Goal: Task Accomplishment & Management: Manage account settings

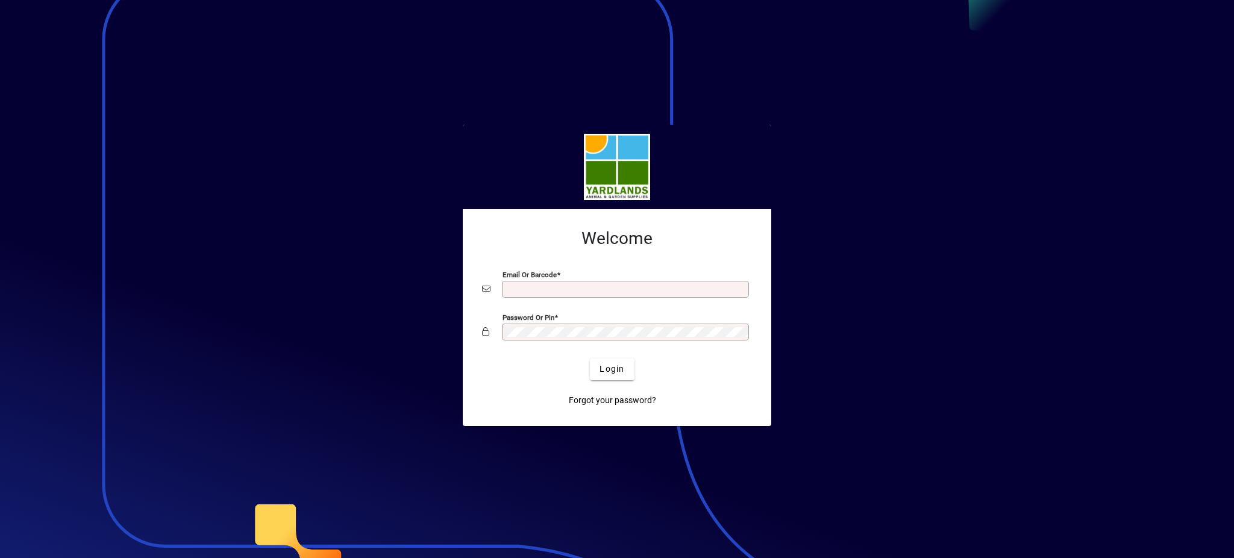
type input "**********"
click at [499, 325] on div "Password or Pin" at bounding box center [617, 331] width 270 height 23
click at [590, 358] on button "Login" at bounding box center [612, 369] width 44 height 22
